Goal: Navigation & Orientation: Find specific page/section

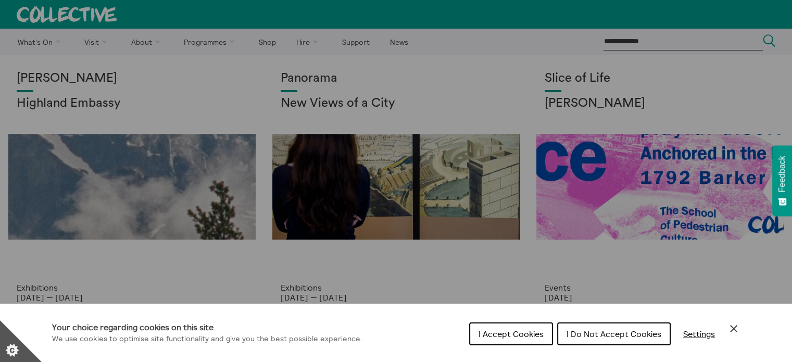
click at [573, 335] on span "I Do Not Accept Cookies" at bounding box center [614, 334] width 95 height 10
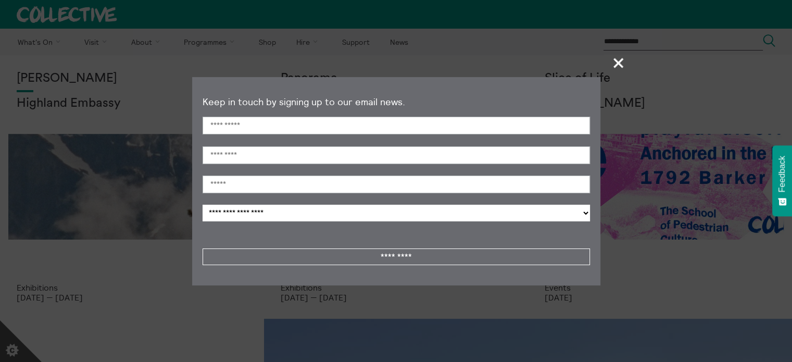
click at [623, 59] on span "+" at bounding box center [618, 62] width 31 height 31
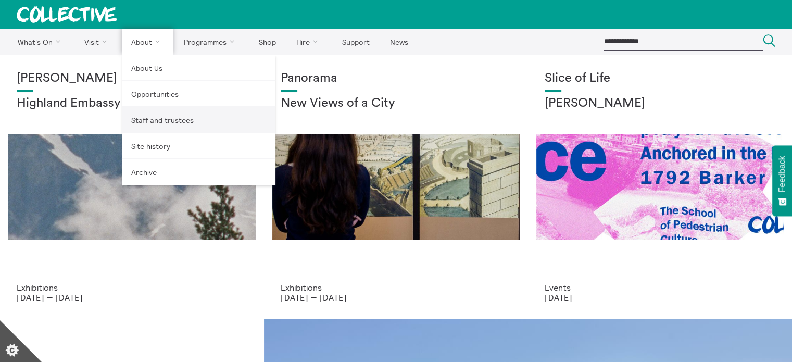
click at [148, 116] on link "Staff and trustees" at bounding box center [199, 120] width 154 height 26
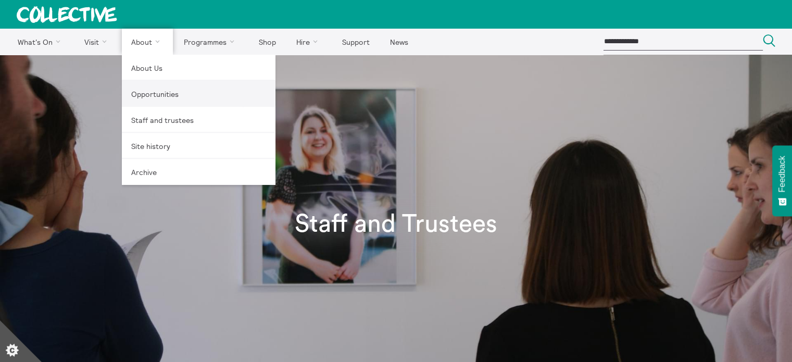
click at [145, 92] on link "Opportunities" at bounding box center [199, 94] width 154 height 26
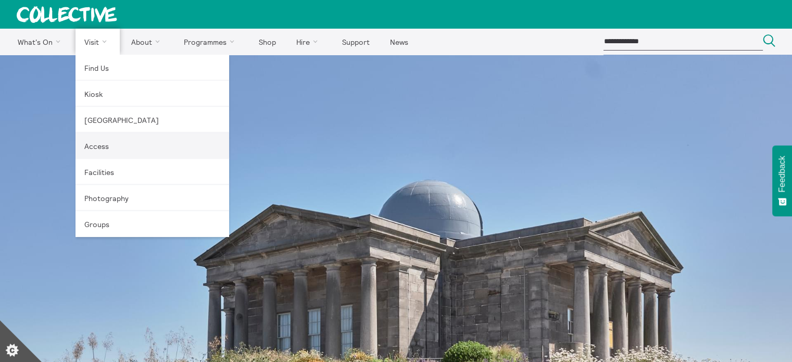
click at [99, 145] on link "Access" at bounding box center [152, 146] width 154 height 26
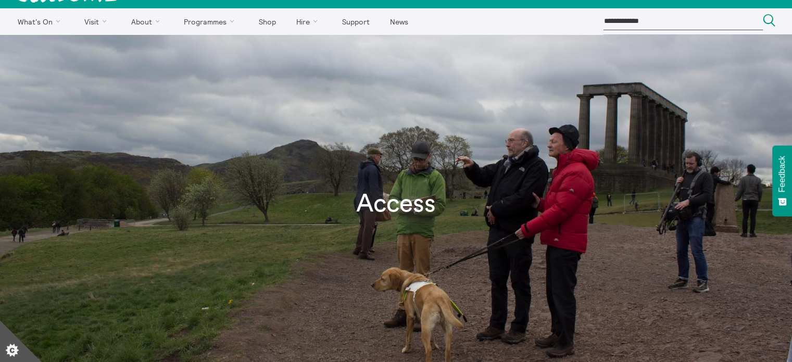
scroll to position [7, 0]
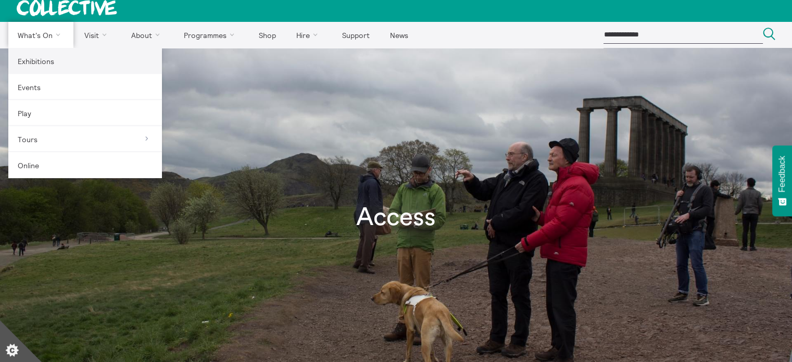
click at [38, 61] on link "Exhibitions" at bounding box center [85, 61] width 154 height 26
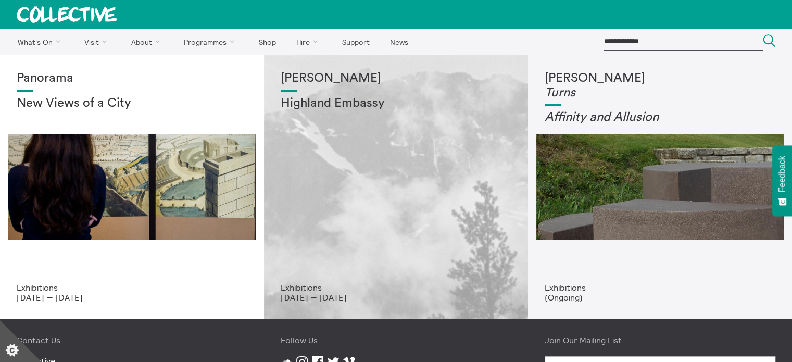
click at [312, 106] on h2 "Highland Embassy" at bounding box center [396, 103] width 231 height 15
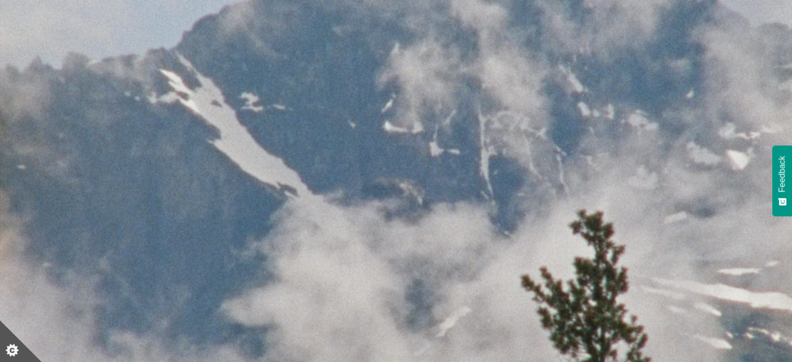
scroll to position [123, 0]
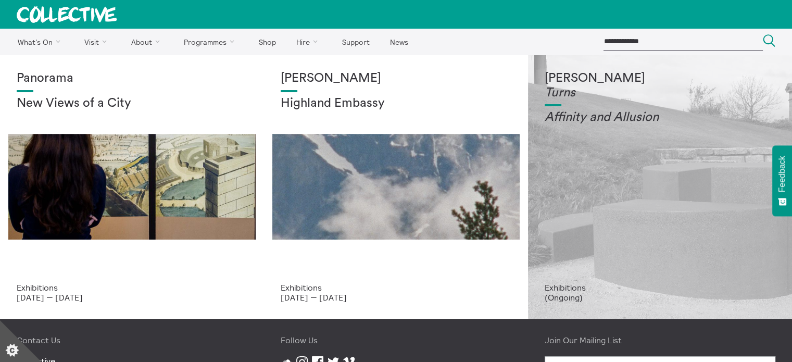
click at [574, 95] on em "Turns" at bounding box center [560, 92] width 31 height 12
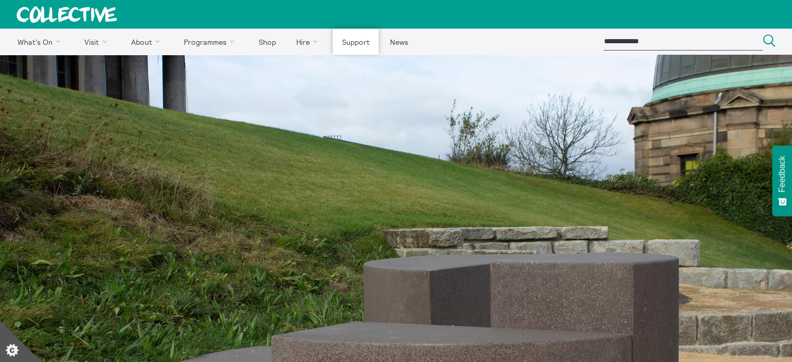
click at [342, 39] on link "Support" at bounding box center [356, 42] width 46 height 26
